Goal: Task Accomplishment & Management: Use online tool/utility

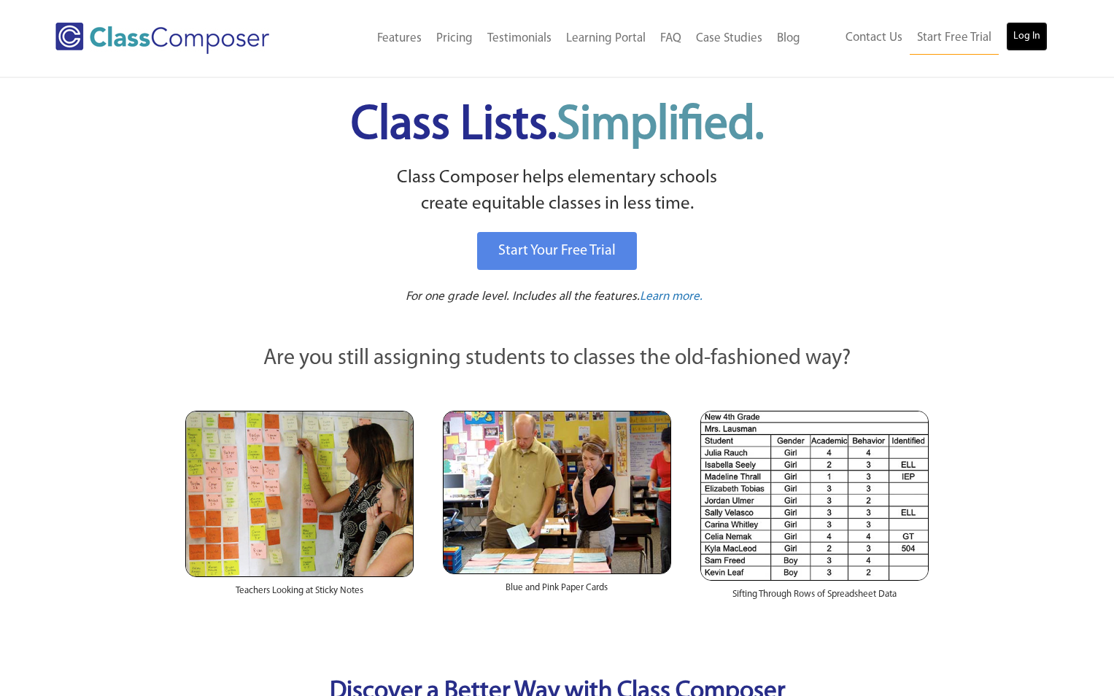
click at [1021, 30] on link "Log In" at bounding box center [1027, 36] width 42 height 29
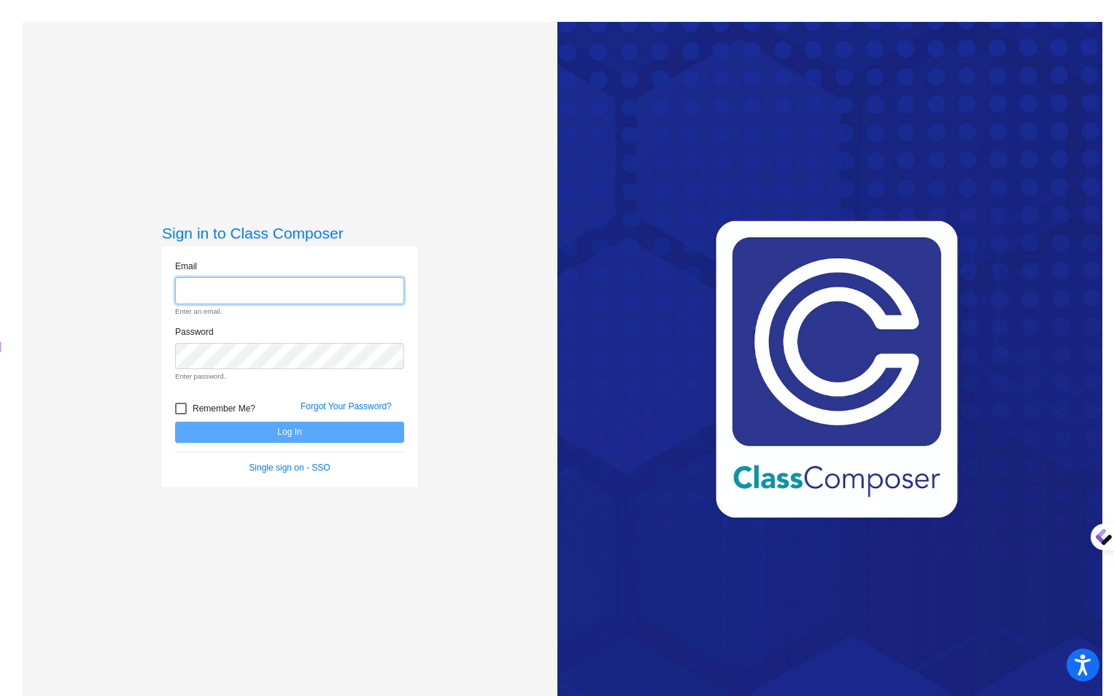
type input "[PERSON_NAME][EMAIL_ADDRESS][DOMAIN_NAME]"
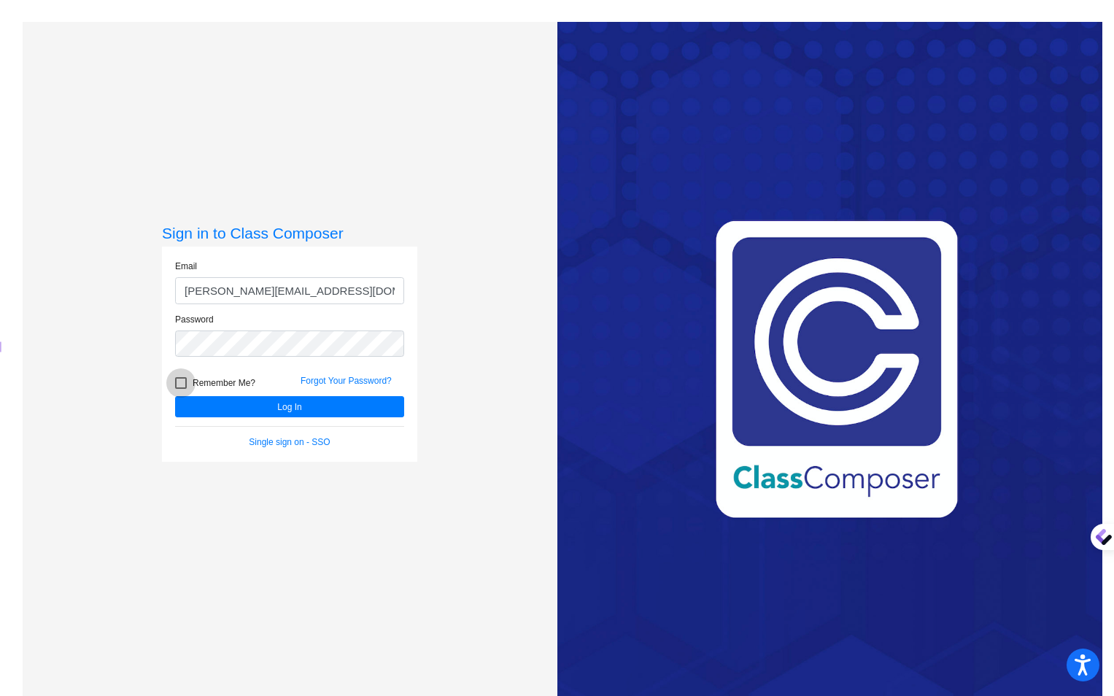
click at [181, 406] on form "Email [PERSON_NAME][EMAIL_ADDRESS][DOMAIN_NAME] Password Remember Me? Forgot Yo…" at bounding box center [289, 354] width 229 height 189
click at [179, 381] on div at bounding box center [181, 383] width 12 height 12
click at [180, 389] on input "Remember Me?" at bounding box center [180, 389] width 1 height 1
checkbox input "true"
click at [308, 401] on button "Log In" at bounding box center [289, 406] width 229 height 21
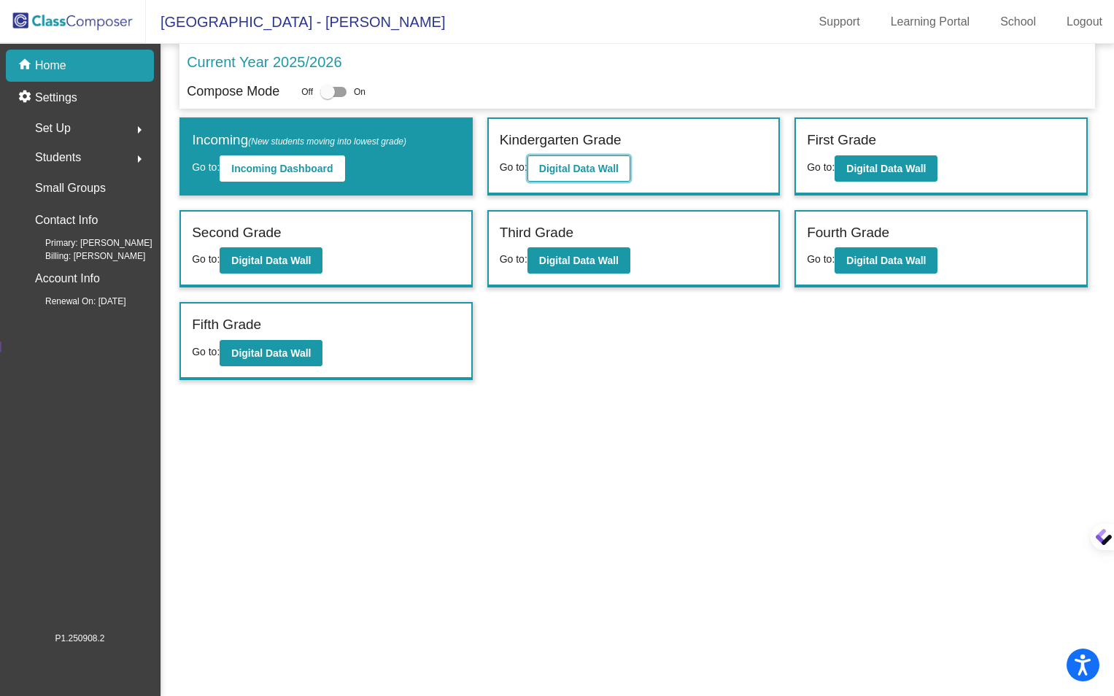
click at [575, 169] on b "Digital Data Wall" at bounding box center [579, 169] width 80 height 12
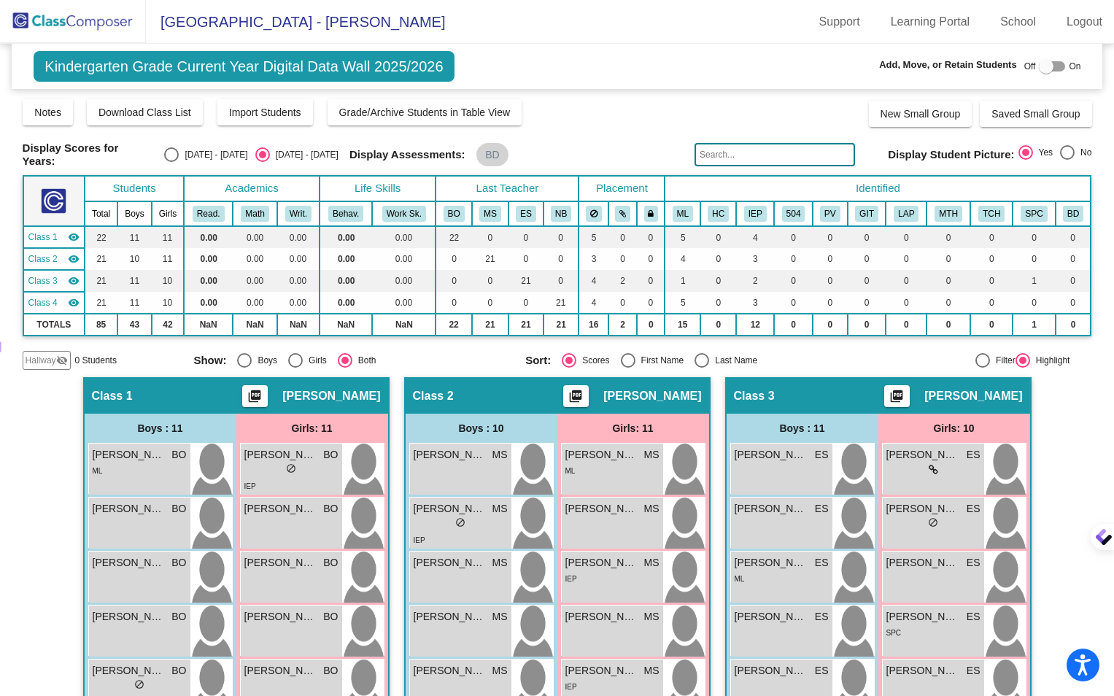
click at [164, 153] on div "Select an option" at bounding box center [171, 154] width 15 height 15
click at [171, 162] on input "[DATE] - [DATE]" at bounding box center [171, 162] width 1 height 1
radio input "true"
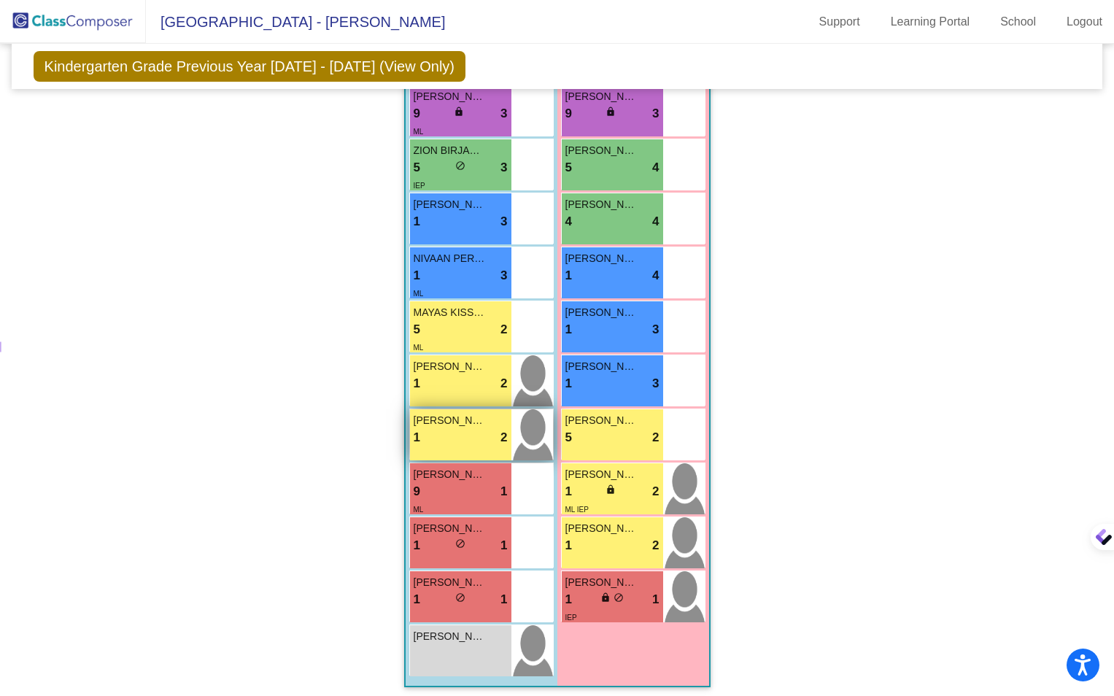
scroll to position [1039, 0]
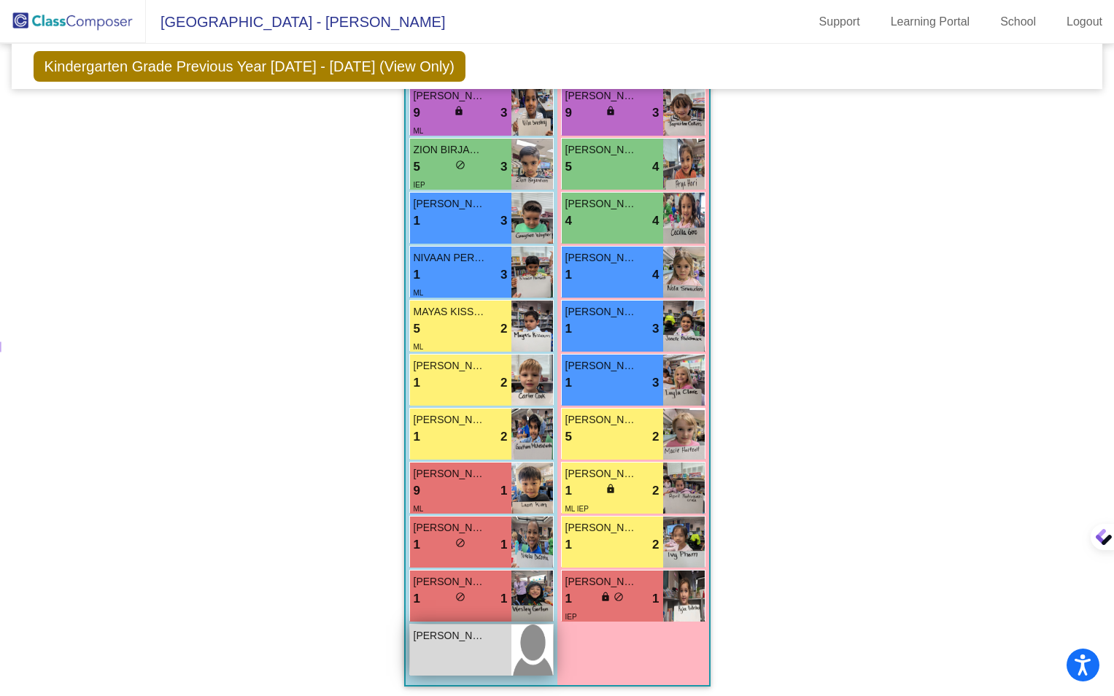
click at [452, 635] on span "[PERSON_NAME]" at bounding box center [450, 635] width 73 height 15
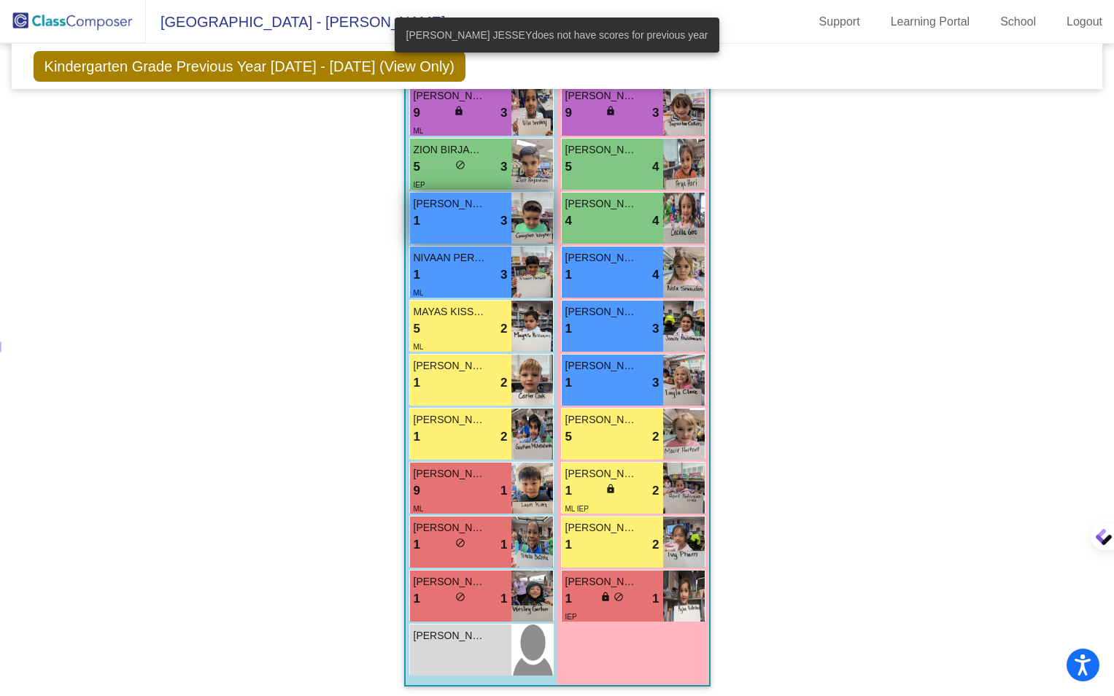
click at [432, 203] on span "[PERSON_NAME]" at bounding box center [450, 203] width 73 height 15
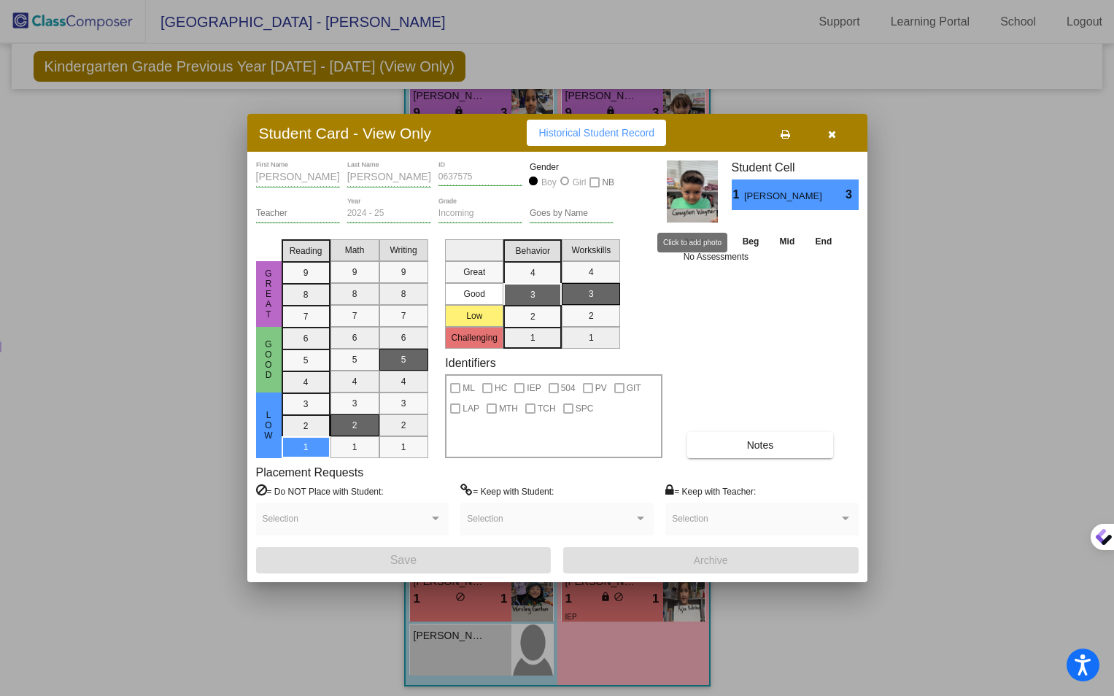
click at [691, 196] on img at bounding box center [692, 191] width 51 height 62
click at [832, 127] on span "button" at bounding box center [832, 133] width 8 height 12
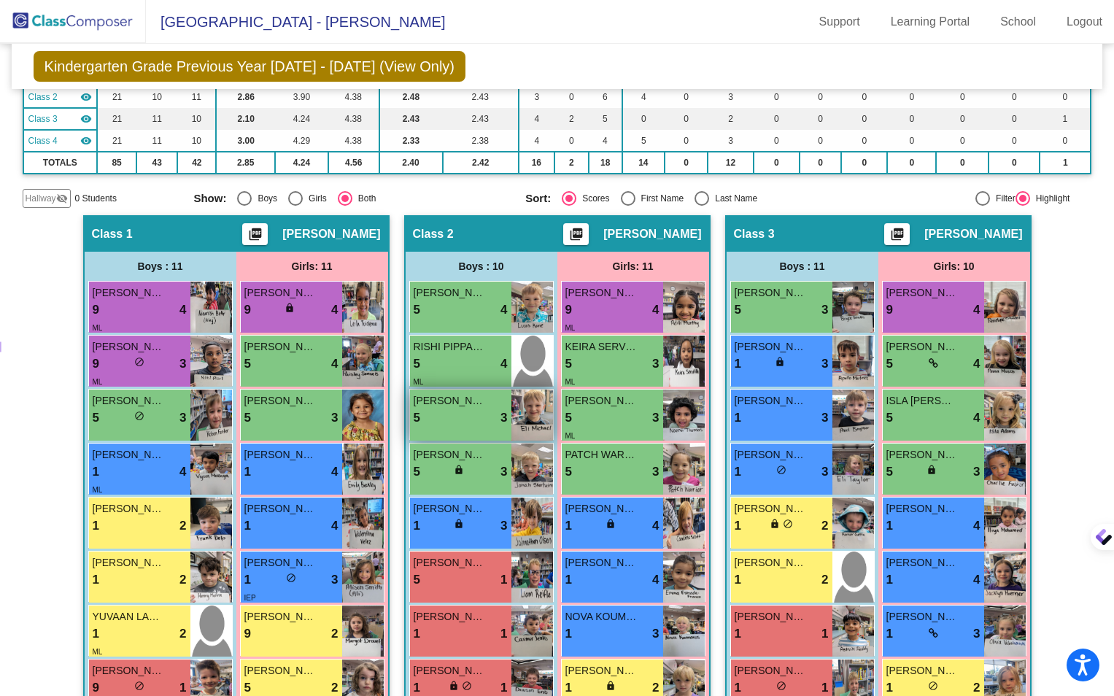
scroll to position [111, 0]
